Goal: Find specific page/section: Find specific page/section

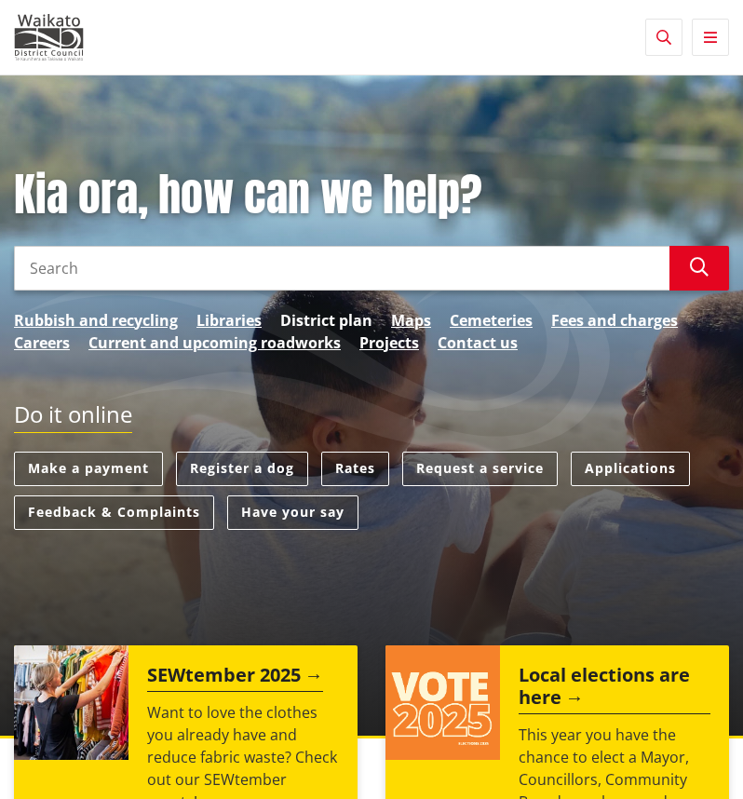
click at [337, 321] on link "District plan" at bounding box center [326, 320] width 92 height 22
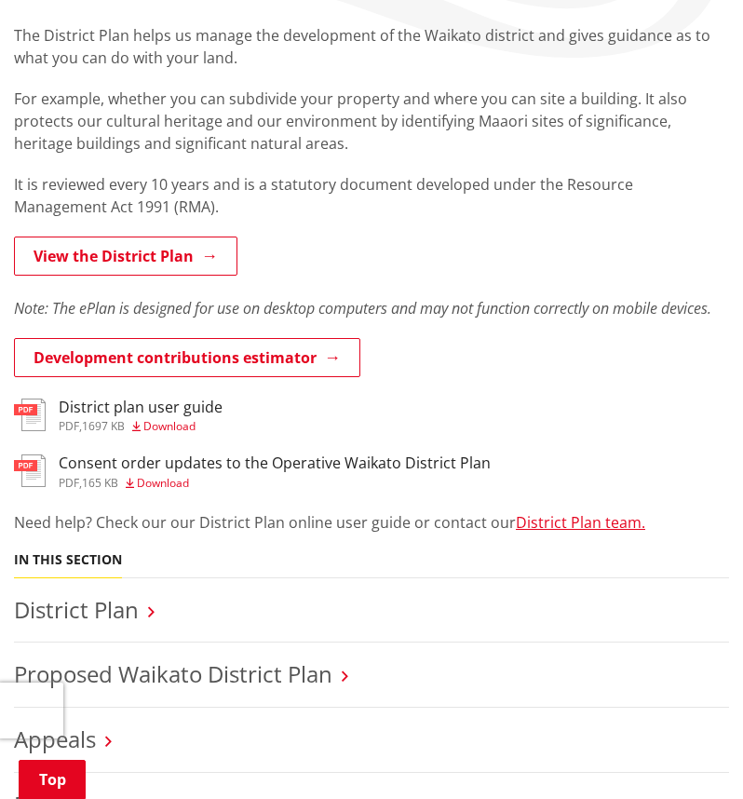
scroll to position [310, 0]
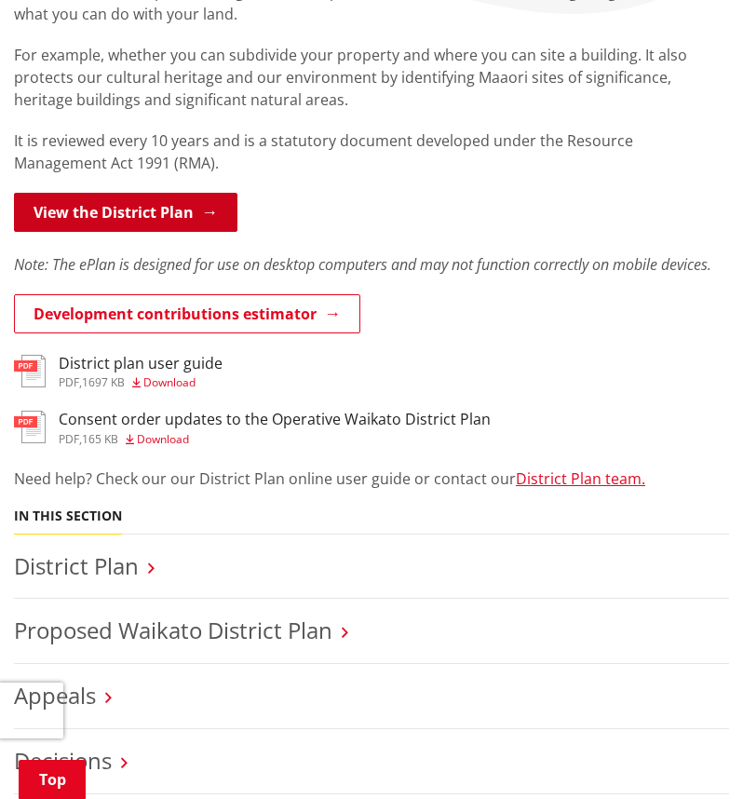
click at [154, 226] on link "View the District Plan" at bounding box center [126, 212] width 224 height 39
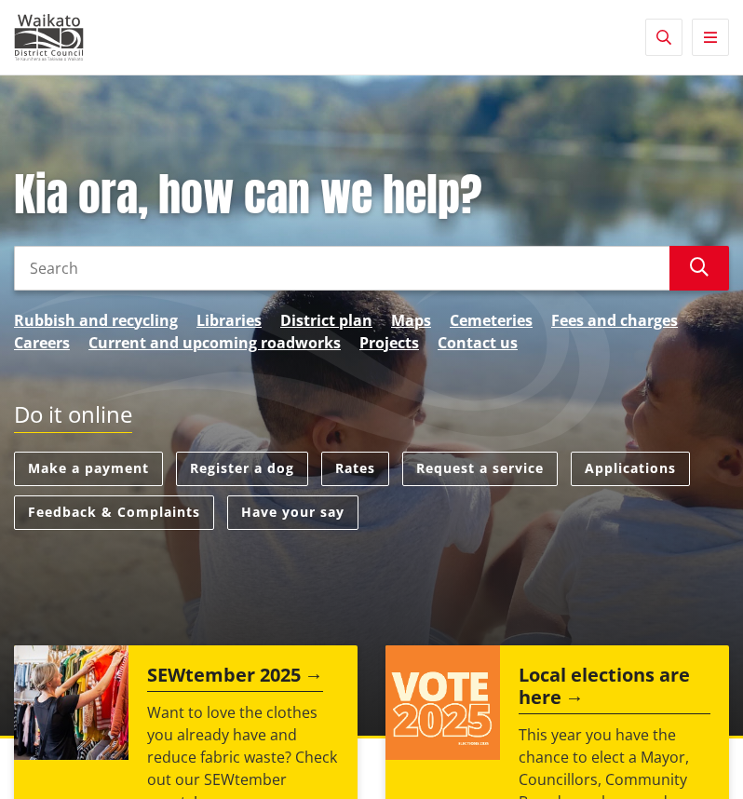
click at [474, 270] on input "Search" at bounding box center [342, 268] width 656 height 45
click at [401, 315] on link "Maps" at bounding box center [411, 320] width 40 height 22
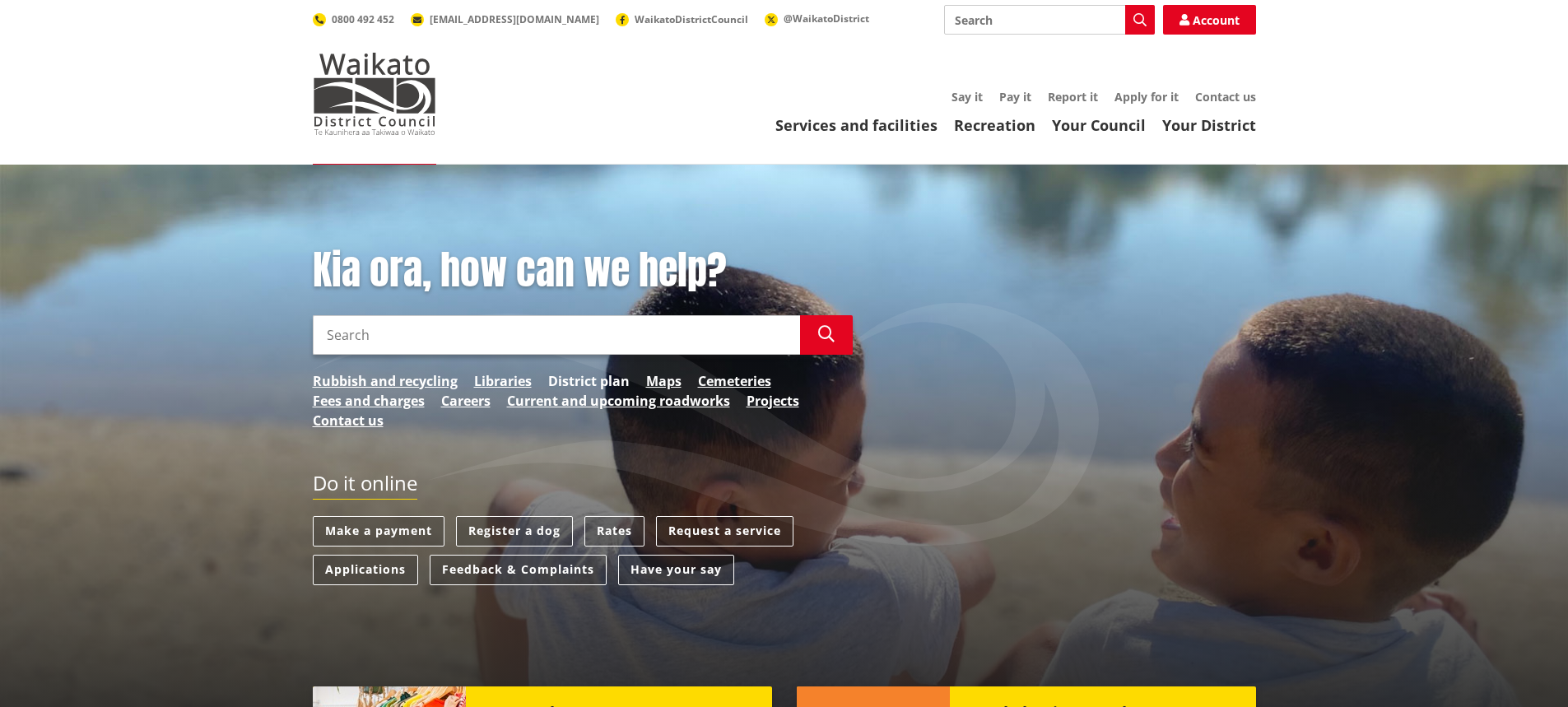
click at [601, 384] on link "District plan" at bounding box center [589, 381] width 81 height 19
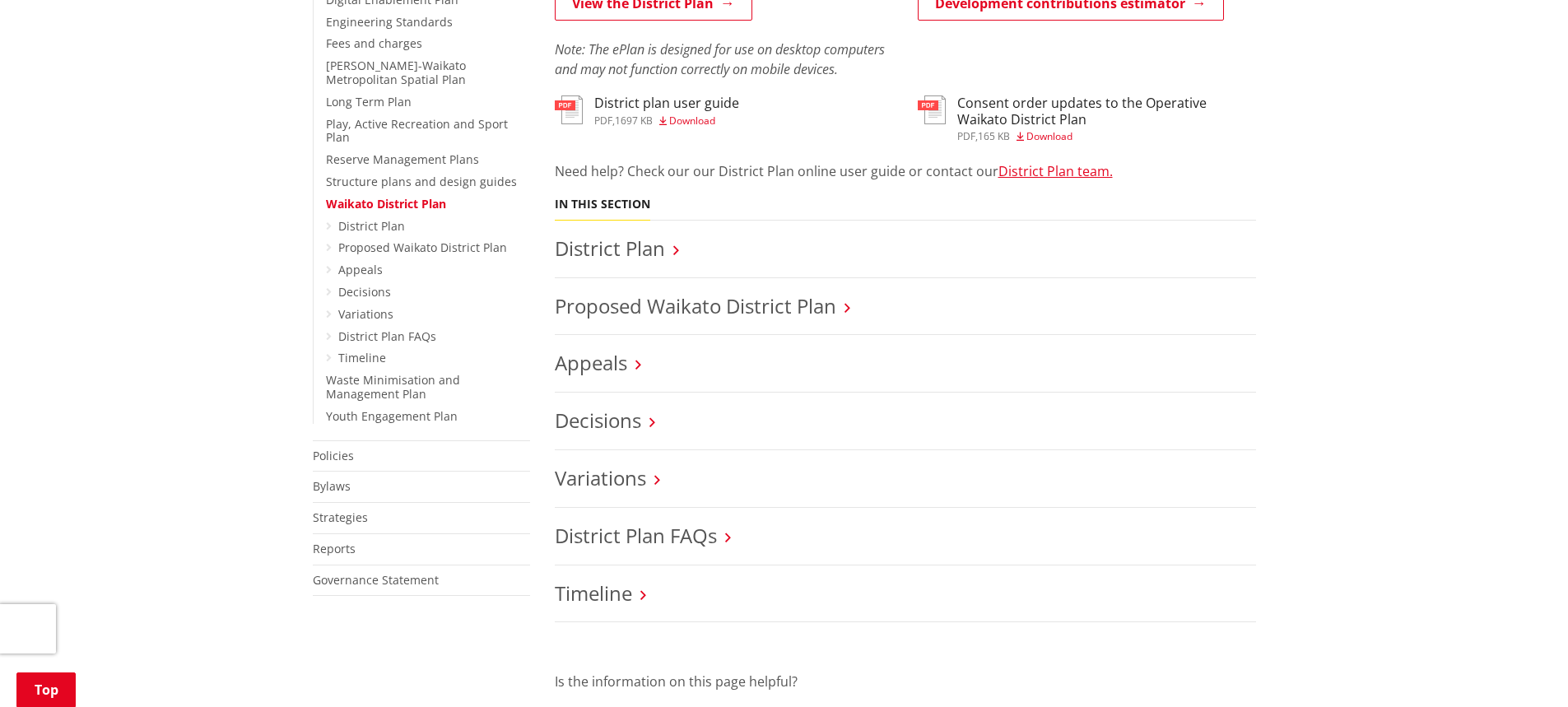
scroll to position [549, 0]
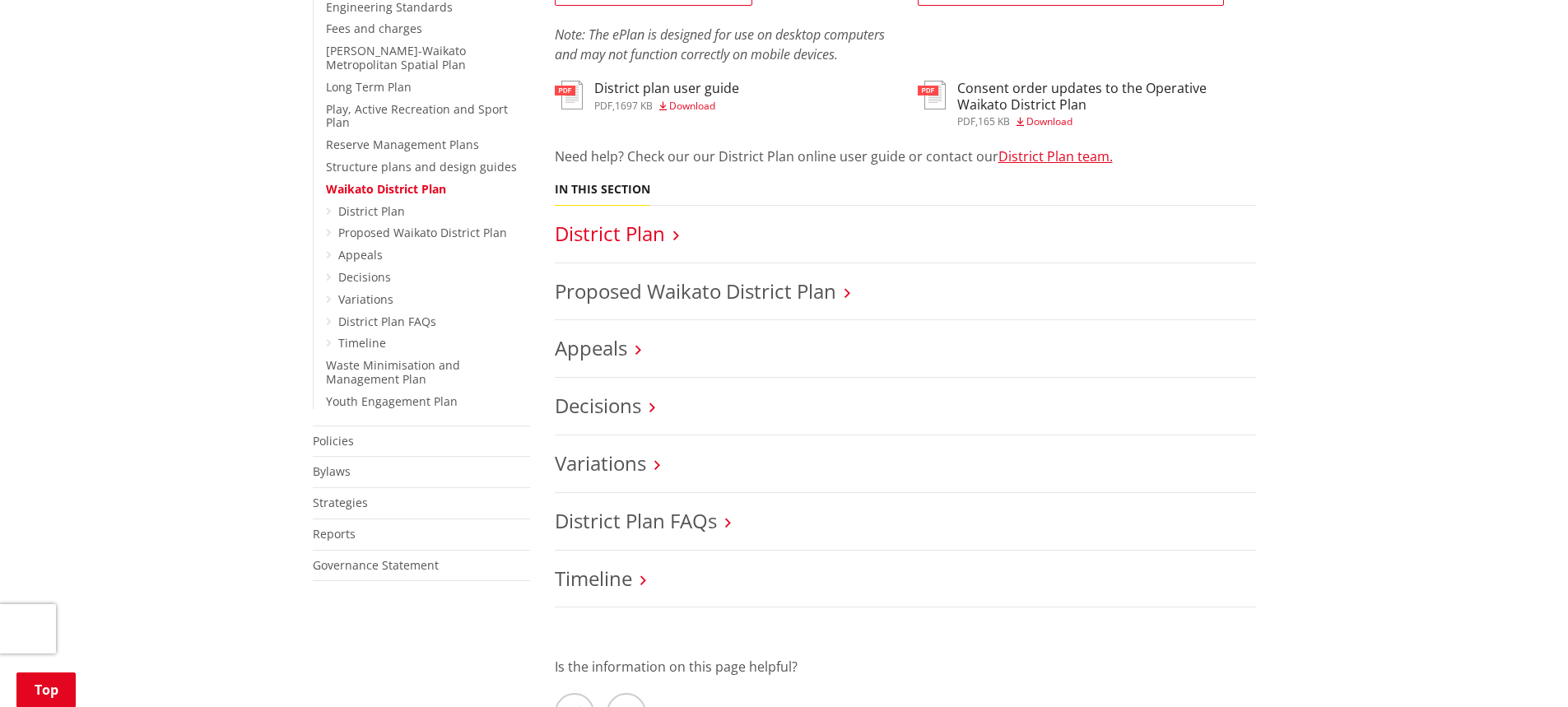
click at [638, 224] on link "District Plan" at bounding box center [610, 233] width 110 height 27
